Goal: Communication & Community: Share content

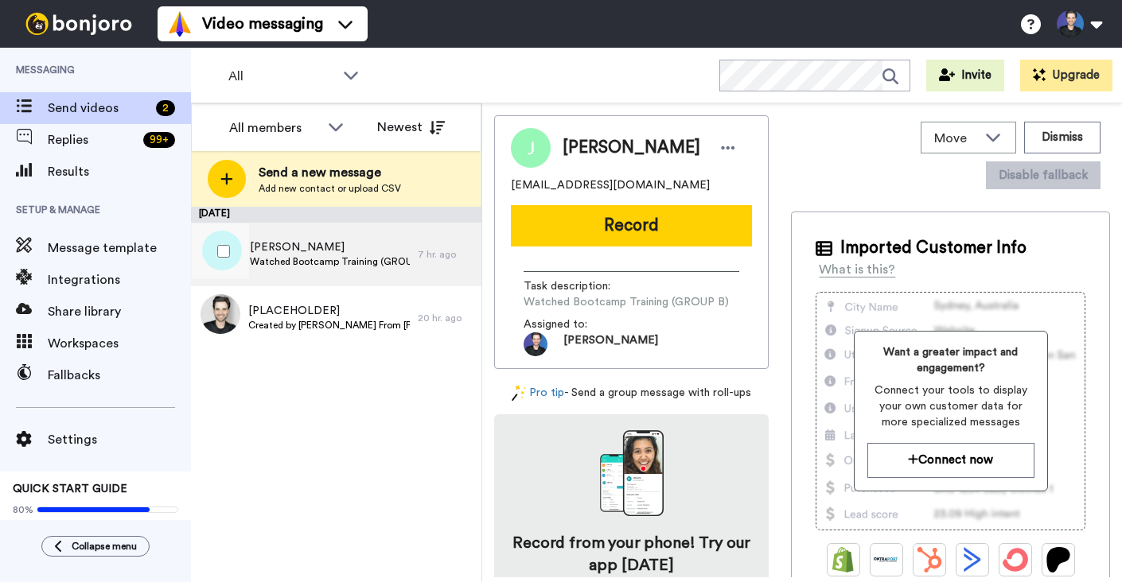
click at [382, 267] on span "Watched Bootcamp Training (GROUP A)" at bounding box center [330, 261] width 160 height 13
click at [586, 253] on div "[PERSON_NAME] [PERSON_NAME][EMAIL_ADDRESS][DOMAIN_NAME] Record Task description…" at bounding box center [631, 242] width 275 height 254
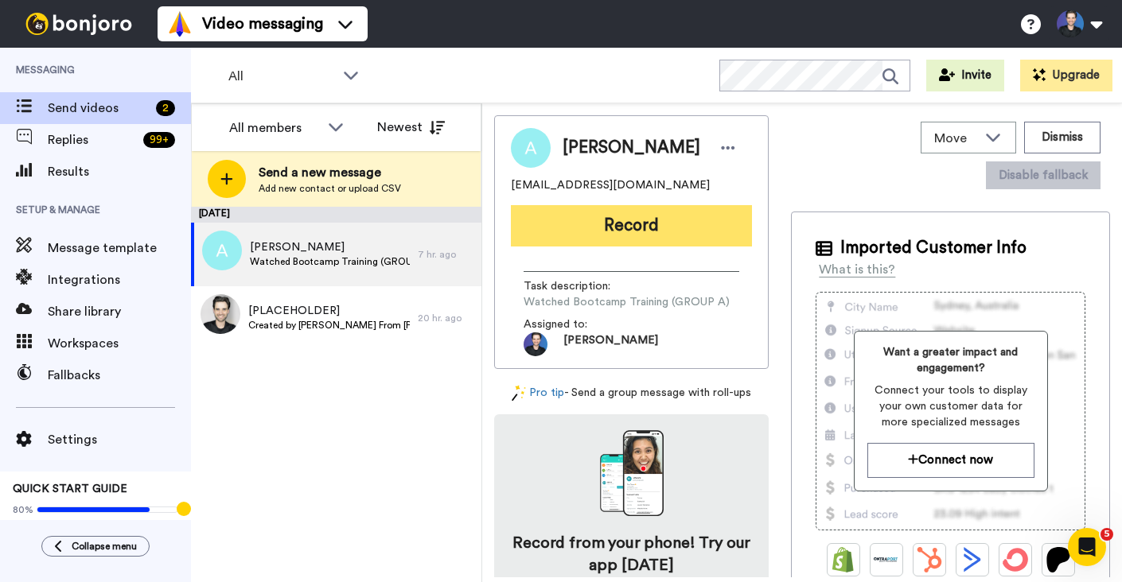
click at [587, 233] on button "Record" at bounding box center [631, 225] width 241 height 41
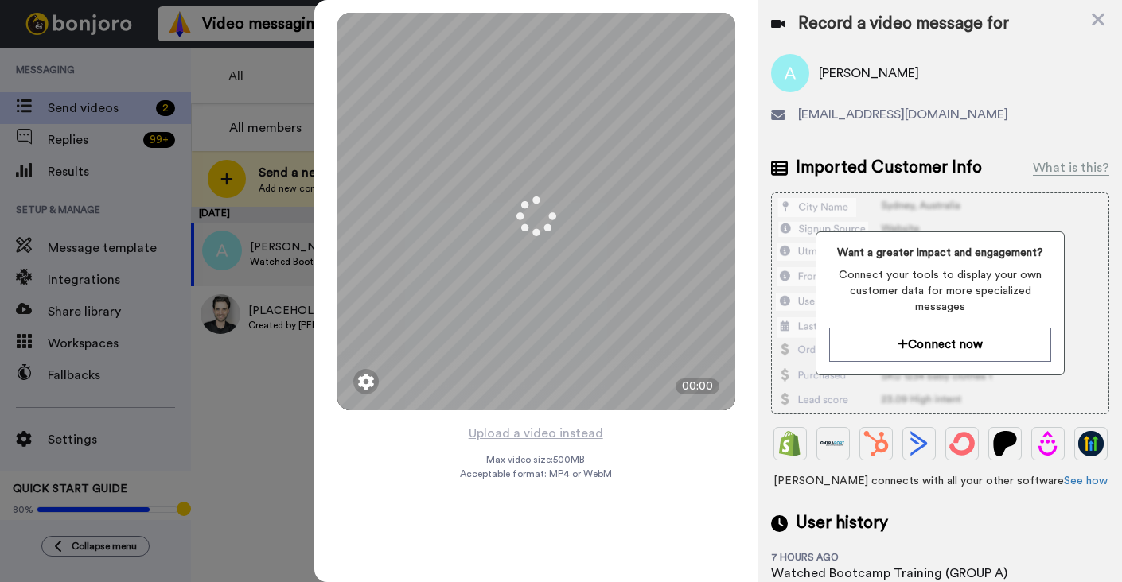
click at [641, 437] on div "Mirrored Redo 3 00:00 Upload a video instead Max video size: 500 MB Acceptable …" at bounding box center [536, 291] width 444 height 582
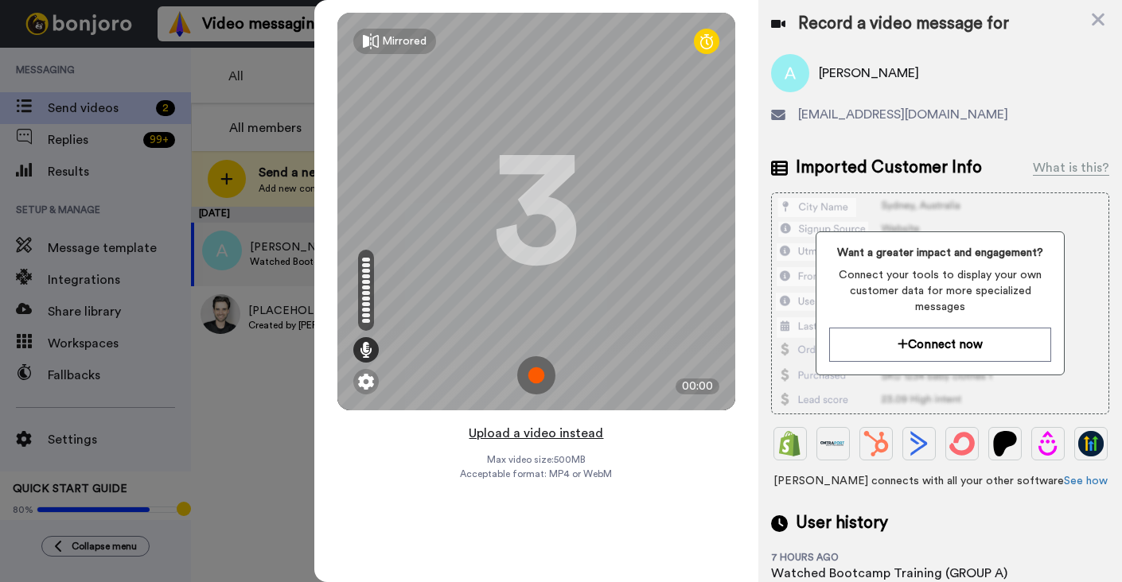
click at [579, 430] on button "Upload a video instead" at bounding box center [536, 433] width 144 height 21
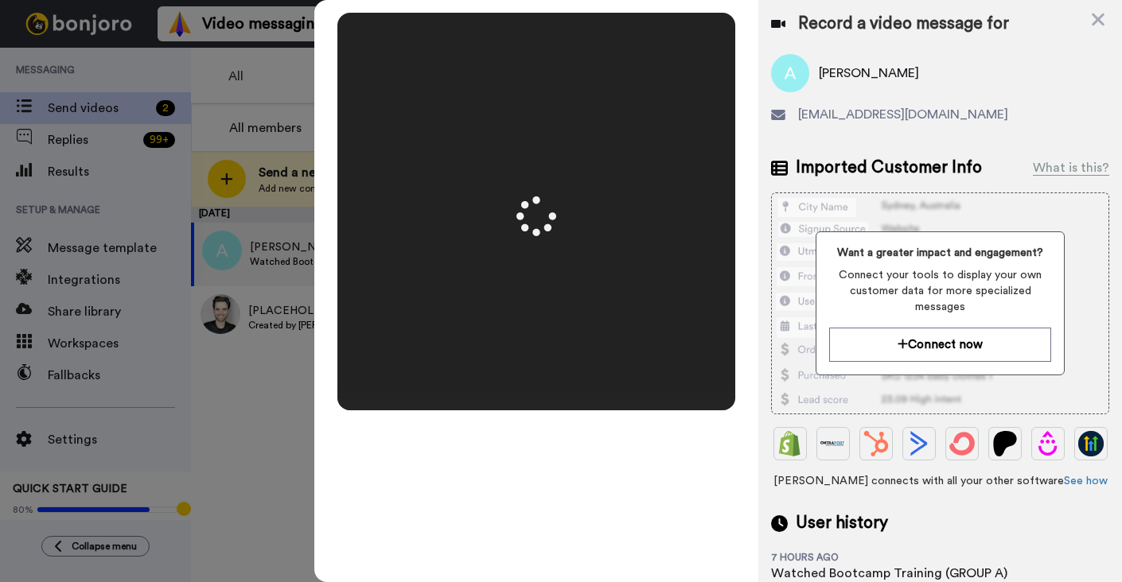
click at [754, 427] on div "Mirrored Redo 3 01:08" at bounding box center [536, 291] width 444 height 582
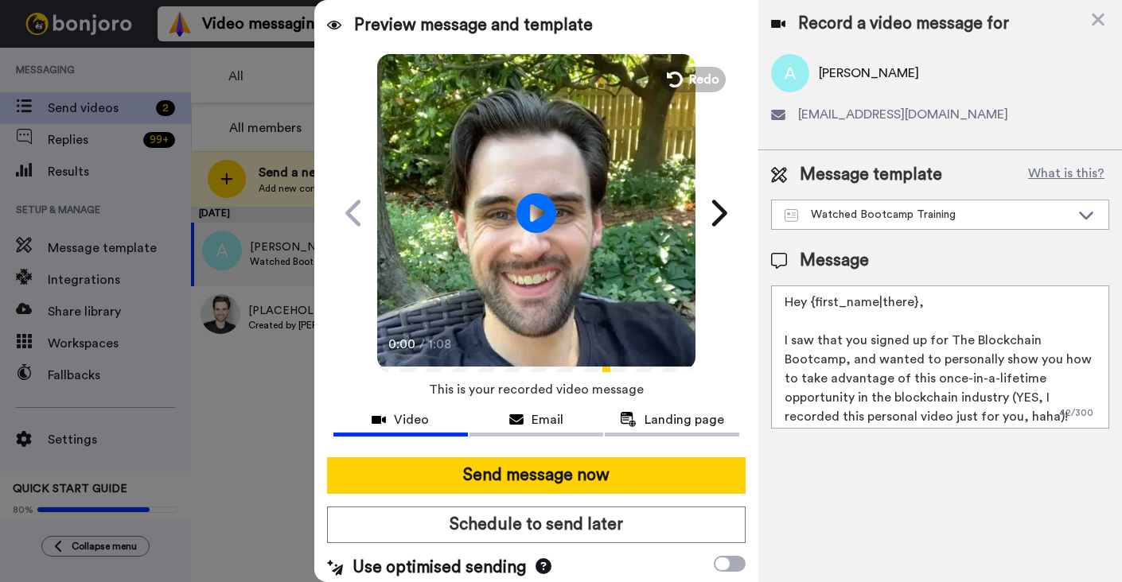
click at [657, 314] on video at bounding box center [536, 211] width 318 height 318
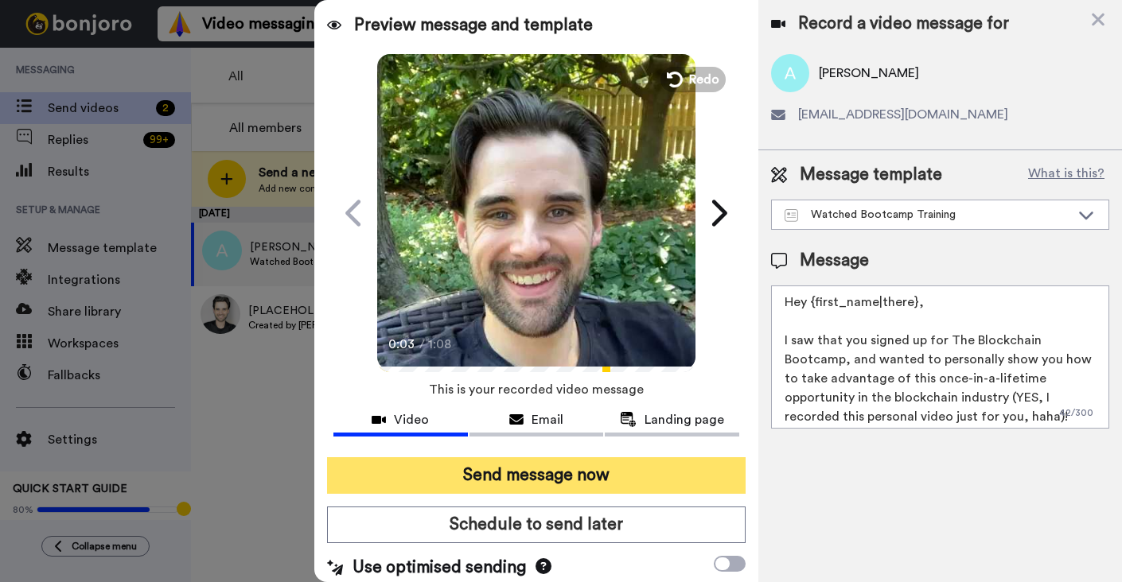
click at [633, 481] on button "Send message now" at bounding box center [536, 476] width 419 height 37
